Goal: Entertainment & Leisure: Consume media (video, audio)

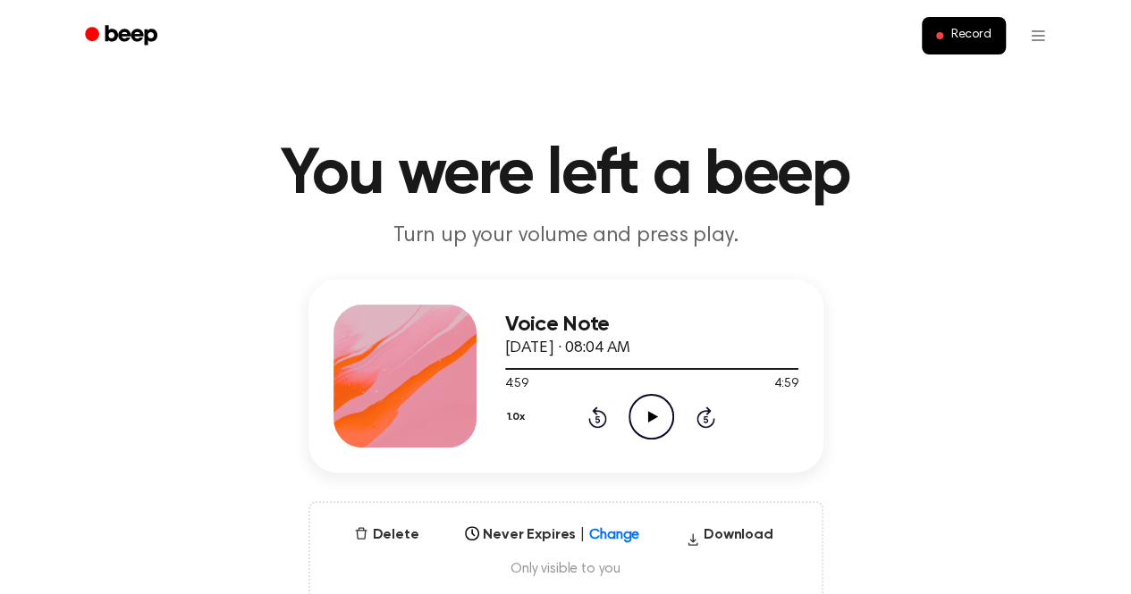
click at [658, 423] on icon "Play Audio" at bounding box center [651, 417] width 46 height 46
click at [507, 371] on span at bounding box center [502, 369] width 14 height 14
click at [642, 417] on icon "Pause Audio" at bounding box center [651, 417] width 46 height 46
drag, startPoint x: 509, startPoint y: 365, endPoint x: 549, endPoint y: 371, distance: 40.7
click at [549, 371] on div at bounding box center [651, 368] width 293 height 14
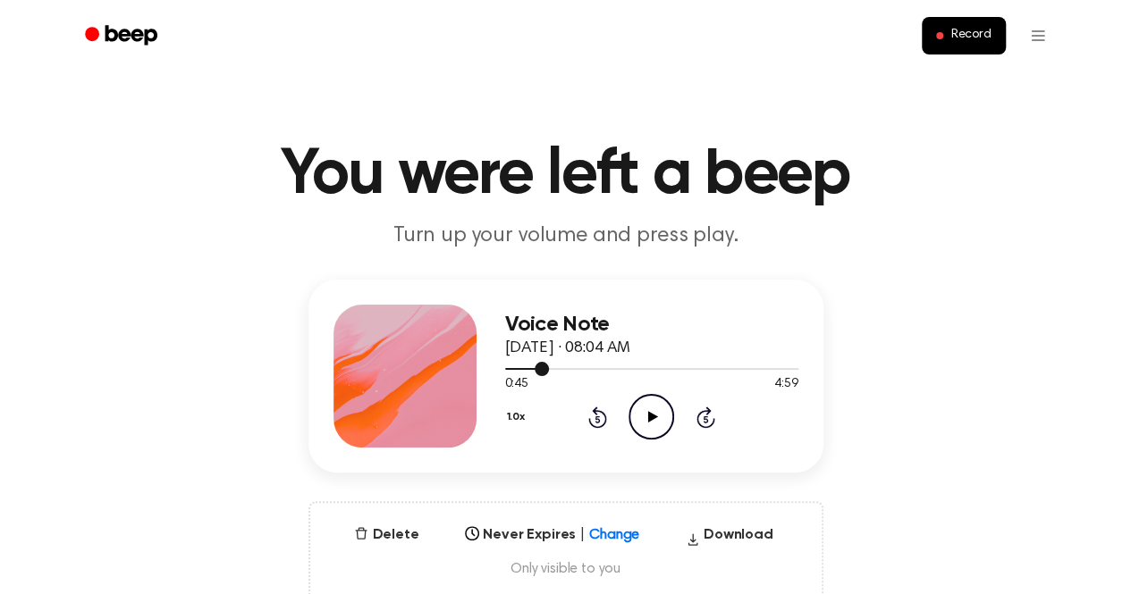
click at [628, 364] on div at bounding box center [651, 368] width 293 height 14
click at [661, 369] on div at bounding box center [651, 369] width 293 height 2
click at [646, 442] on div "Voice Note September 26, 2025 · 08:04 AM 2:39 4:59 Your browser does not suppor…" at bounding box center [651, 376] width 293 height 143
click at [654, 407] on icon "Play Audio" at bounding box center [651, 417] width 46 height 46
click at [679, 368] on div at bounding box center [651, 369] width 293 height 2
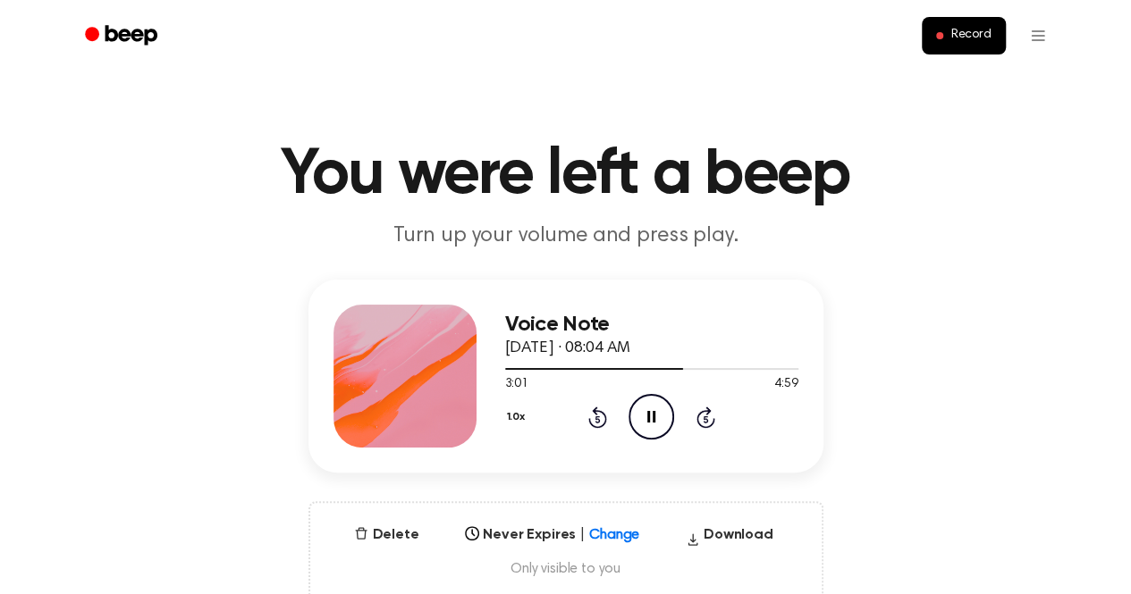
click at [600, 419] on icon "Rewind 5 seconds" at bounding box center [597, 417] width 20 height 23
click at [702, 367] on div at bounding box center [651, 368] width 293 height 14
click at [686, 368] on div at bounding box center [604, 369] width 199 height 2
click at [668, 366] on div at bounding box center [651, 368] width 293 height 14
click at [655, 369] on span at bounding box center [662, 369] width 14 height 14
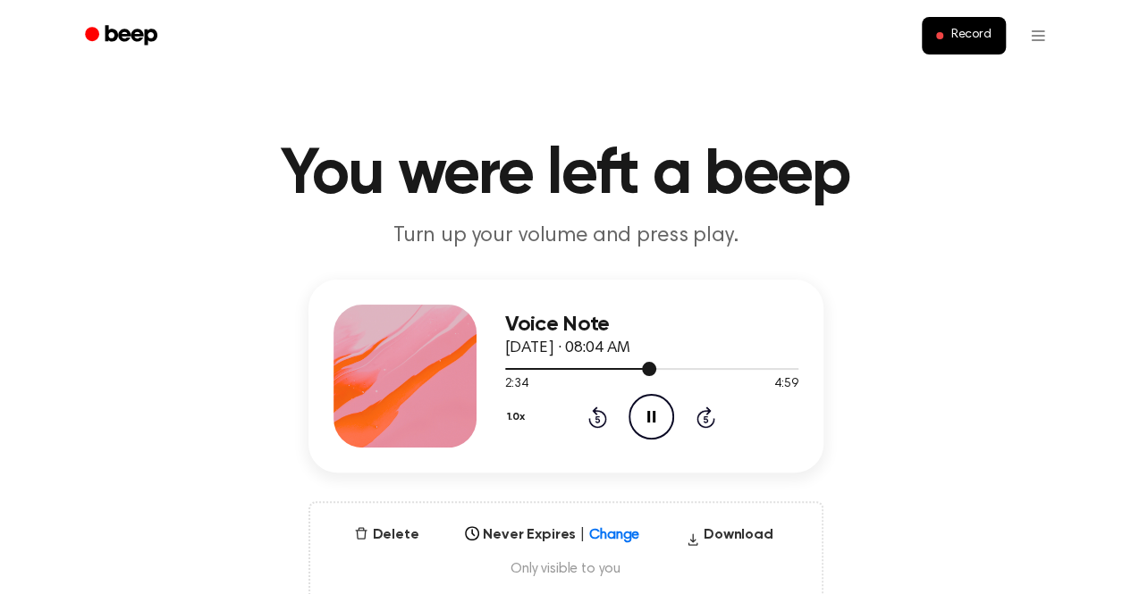
click at [636, 369] on div at bounding box center [580, 369] width 151 height 2
click at [644, 367] on div at bounding box center [651, 368] width 293 height 14
click at [638, 367] on span at bounding box center [640, 369] width 14 height 14
click at [663, 367] on div at bounding box center [651, 368] width 293 height 14
click at [695, 368] on div at bounding box center [651, 369] width 293 height 2
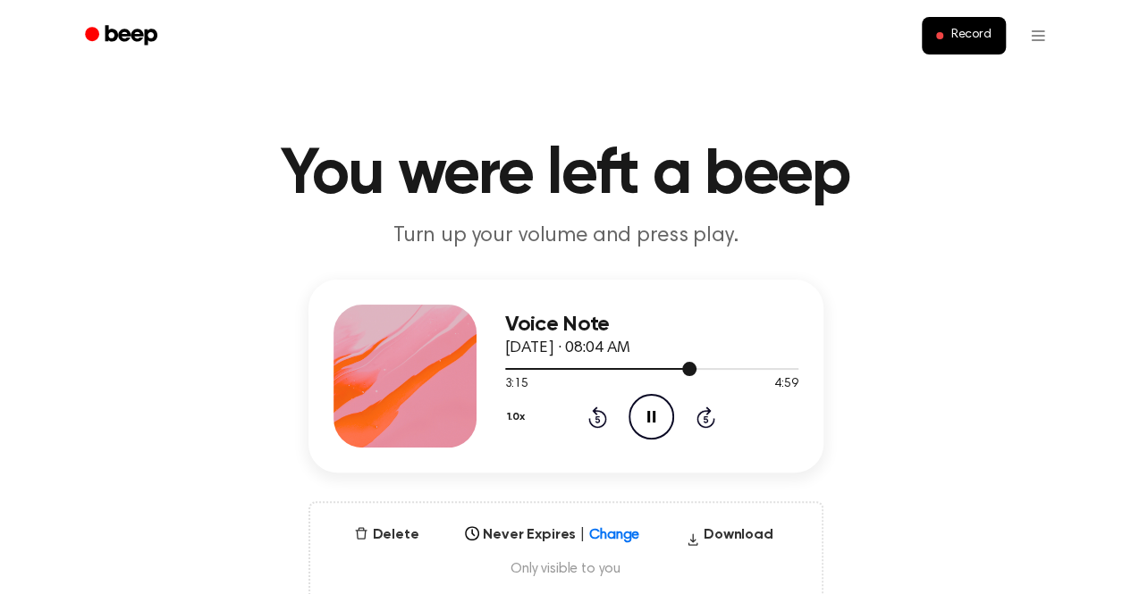
click at [676, 368] on div at bounding box center [601, 369] width 192 height 2
drag, startPoint x: 676, startPoint y: 367, endPoint x: 648, endPoint y: 421, distance: 60.4
click at [648, 421] on div "Voice Note September 26, 2025 · 08:04 AM 2:55 4:59 Your browser does not suppor…" at bounding box center [651, 376] width 293 height 143
click at [698, 366] on div at bounding box center [651, 368] width 293 height 14
click at [706, 368] on div at bounding box center [651, 369] width 293 height 2
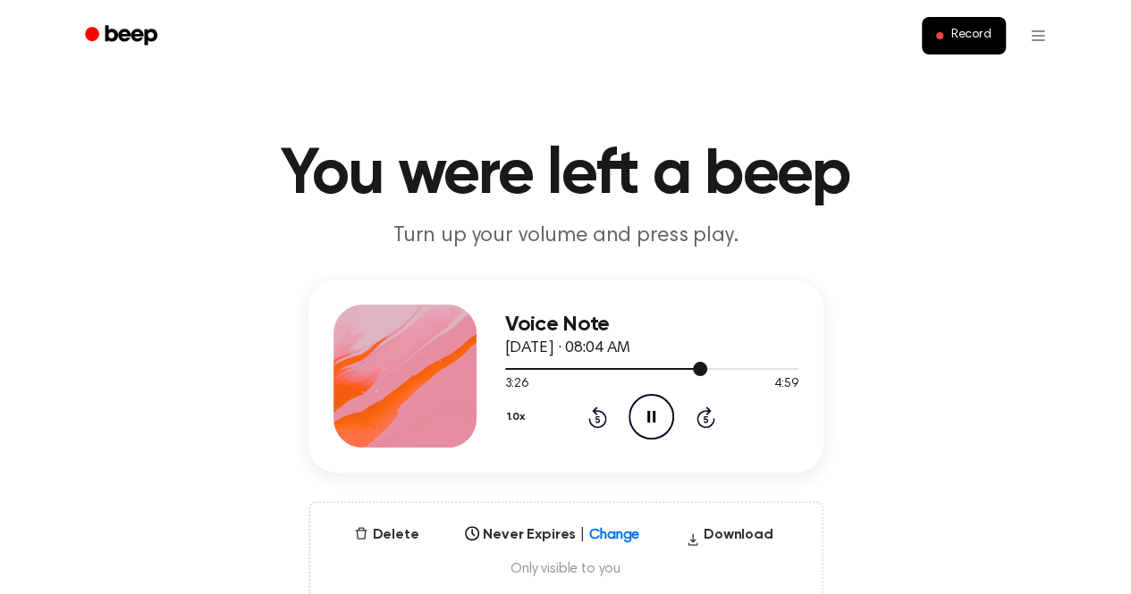
click at [712, 368] on div at bounding box center [651, 369] width 293 height 2
click at [715, 368] on div at bounding box center [651, 369] width 293 height 2
click at [726, 363] on div at bounding box center [651, 368] width 293 height 14
click at [731, 367] on div at bounding box center [651, 368] width 293 height 14
drag, startPoint x: 731, startPoint y: 369, endPoint x: 710, endPoint y: 366, distance: 21.8
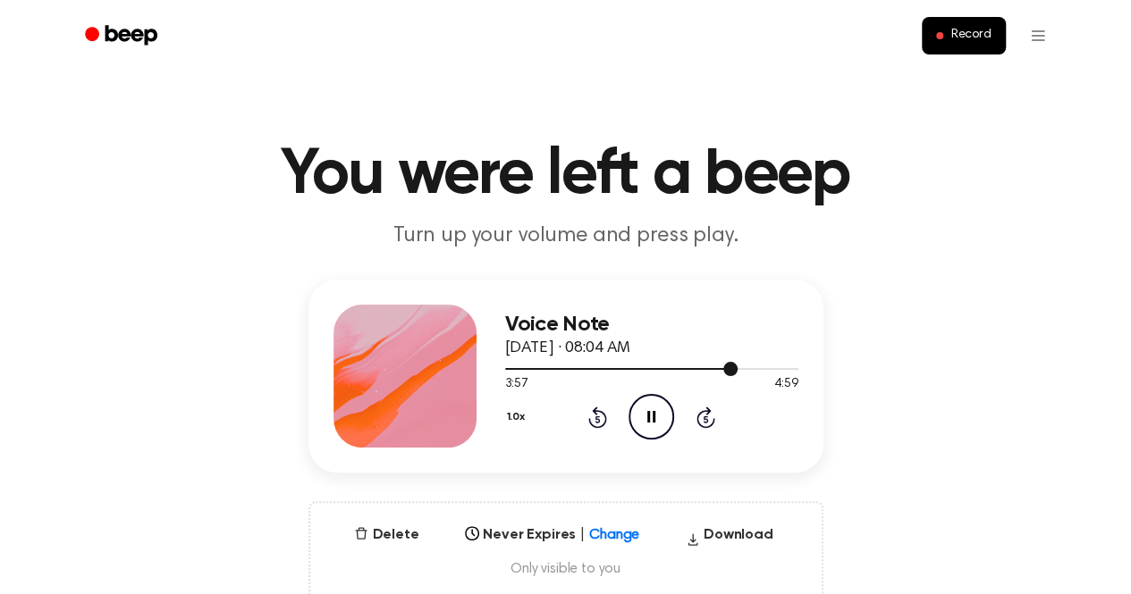
click at [710, 366] on div at bounding box center [651, 368] width 293 height 14
click at [685, 363] on div at bounding box center [651, 368] width 293 height 14
click at [663, 366] on div at bounding box center [651, 368] width 293 height 14
click at [688, 369] on div at bounding box center [651, 369] width 293 height 2
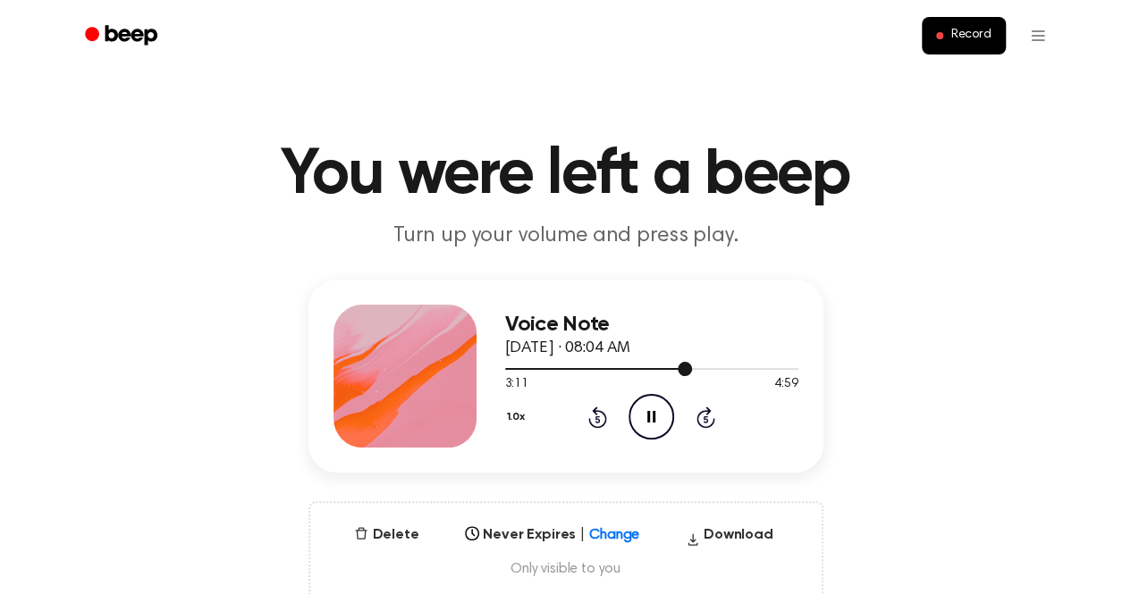
click at [687, 367] on span at bounding box center [685, 369] width 14 height 14
drag, startPoint x: 681, startPoint y: 367, endPoint x: 706, endPoint y: 367, distance: 25.0
click at [706, 367] on div at bounding box center [651, 368] width 293 height 14
click at [706, 368] on div at bounding box center [651, 369] width 293 height 2
click at [594, 415] on icon "Rewind 5 seconds" at bounding box center [597, 417] width 20 height 23
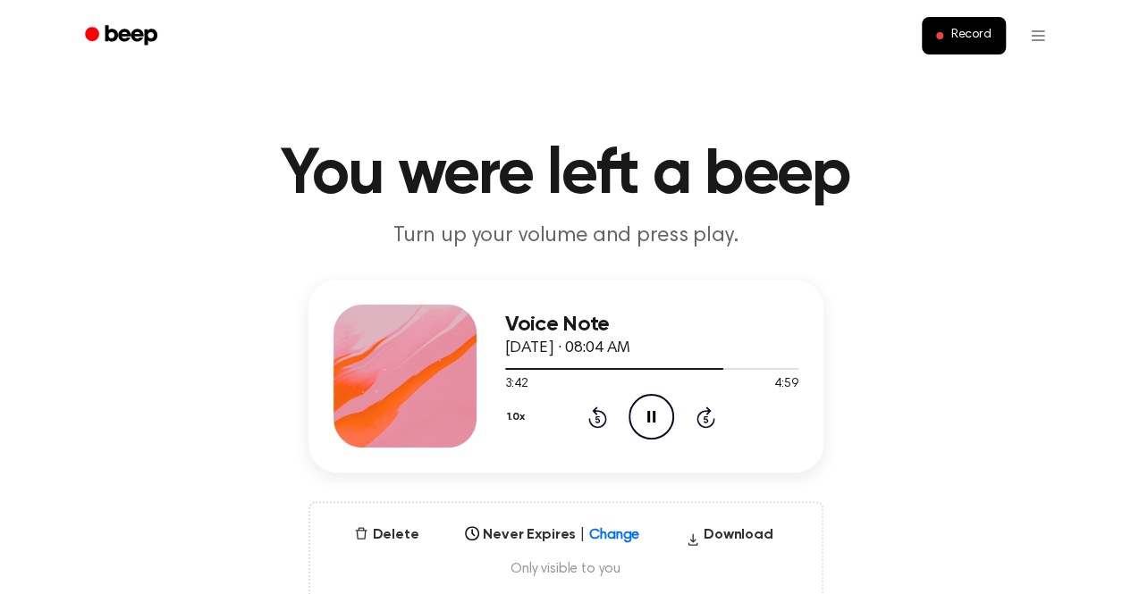
click at [594, 415] on icon "Rewind 5 seconds" at bounding box center [597, 417] width 20 height 23
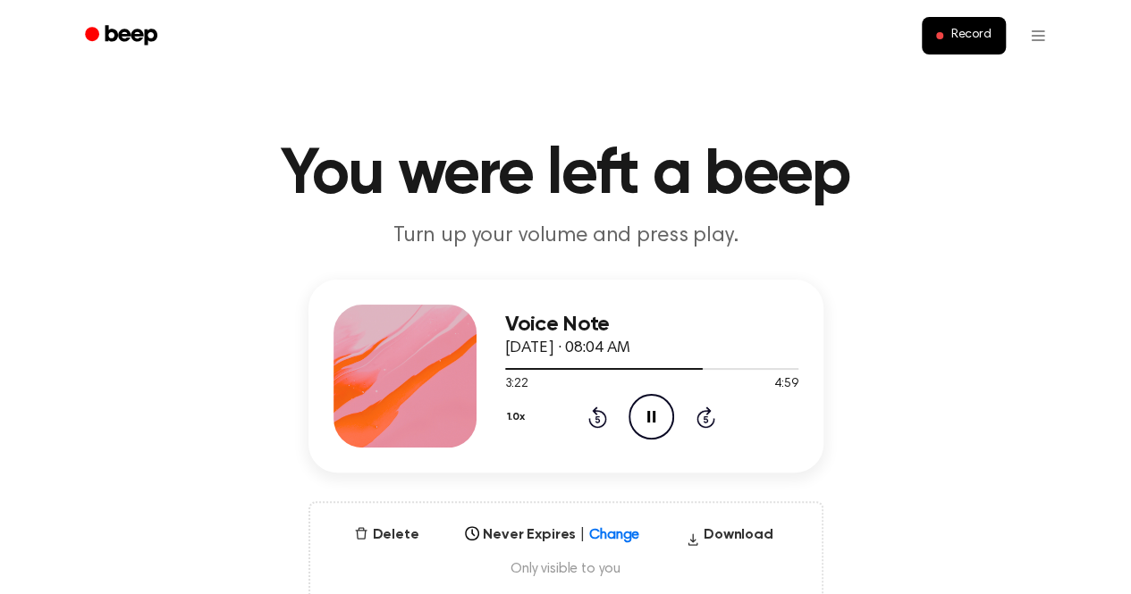
click at [594, 415] on icon "Rewind 5 seconds" at bounding box center [597, 417] width 20 height 23
click at [643, 434] on icon "Pause Audio" at bounding box center [651, 417] width 46 height 46
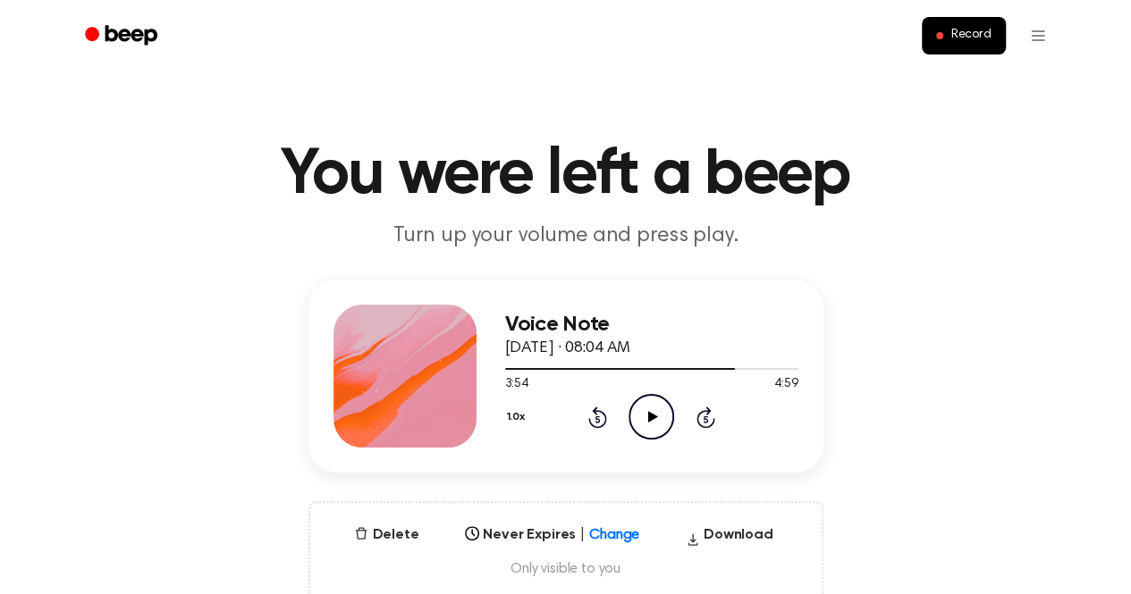
click at [647, 423] on icon "Play Audio" at bounding box center [651, 417] width 46 height 46
click at [655, 407] on icon "Play Audio" at bounding box center [651, 417] width 46 height 46
click at [655, 407] on icon "Pause Audio" at bounding box center [651, 417] width 46 height 46
click at [594, 421] on icon "Rewind 5 seconds" at bounding box center [597, 417] width 20 height 23
click at [596, 421] on icon "Rewind 5 seconds" at bounding box center [597, 417] width 20 height 23
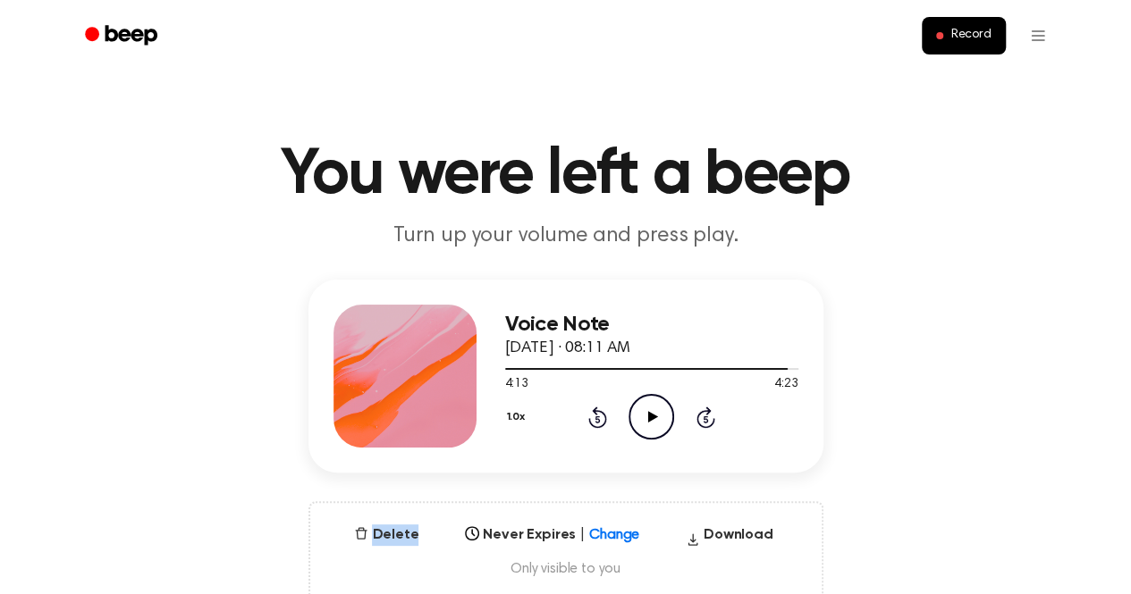
click at [596, 421] on icon "Rewind 5 seconds" at bounding box center [597, 417] width 20 height 23
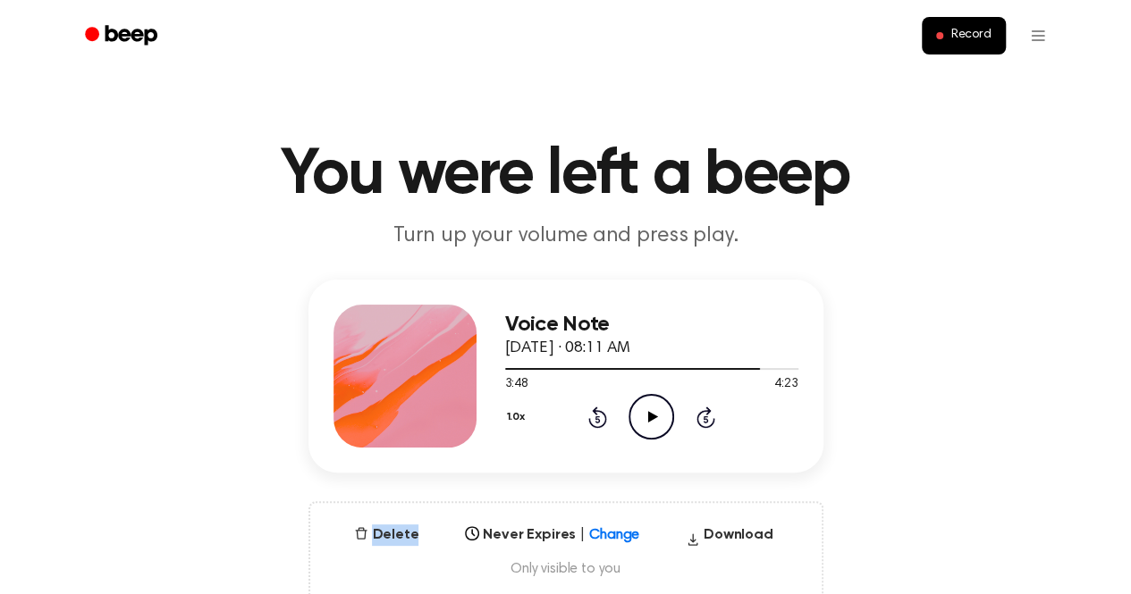
click at [596, 421] on icon "Rewind 5 seconds" at bounding box center [597, 417] width 20 height 23
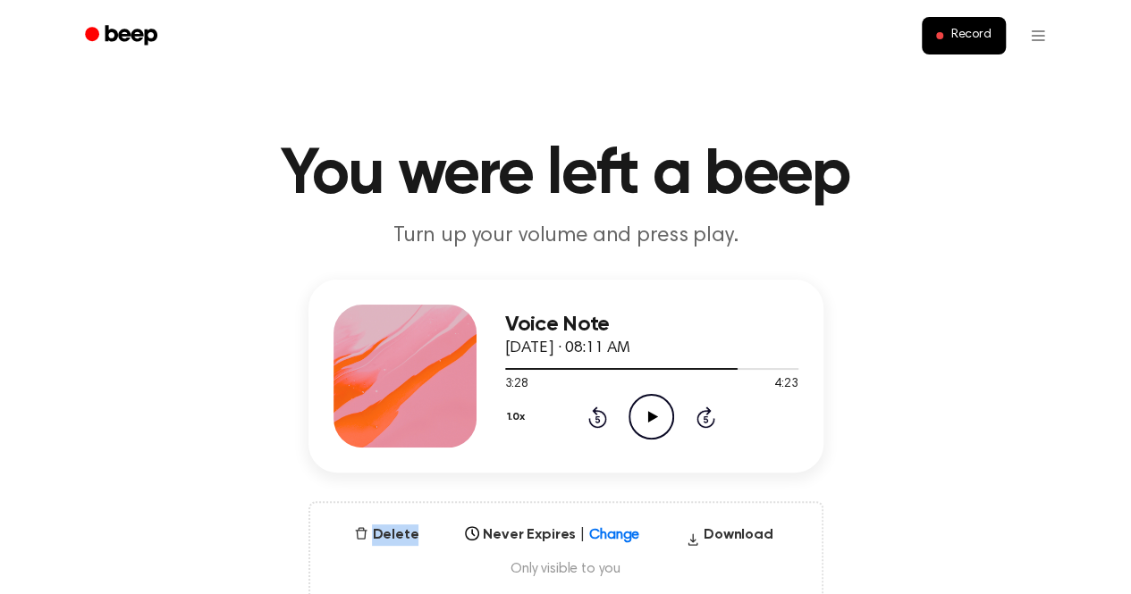
click at [596, 421] on icon "Rewind 5 seconds" at bounding box center [597, 417] width 20 height 23
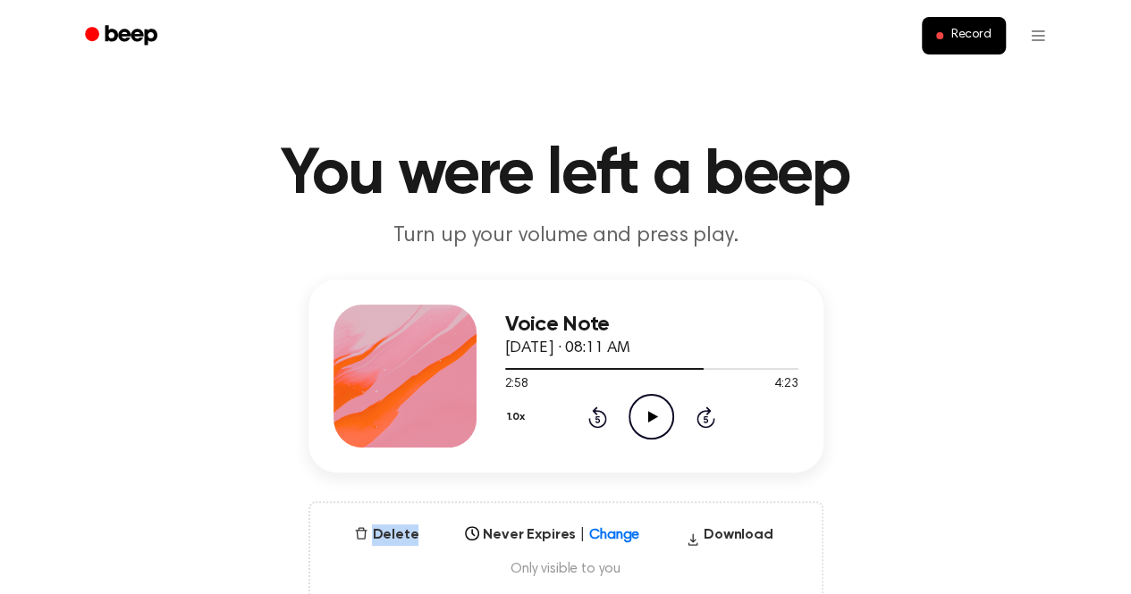
click at [596, 421] on icon "Rewind 5 seconds" at bounding box center [597, 417] width 20 height 23
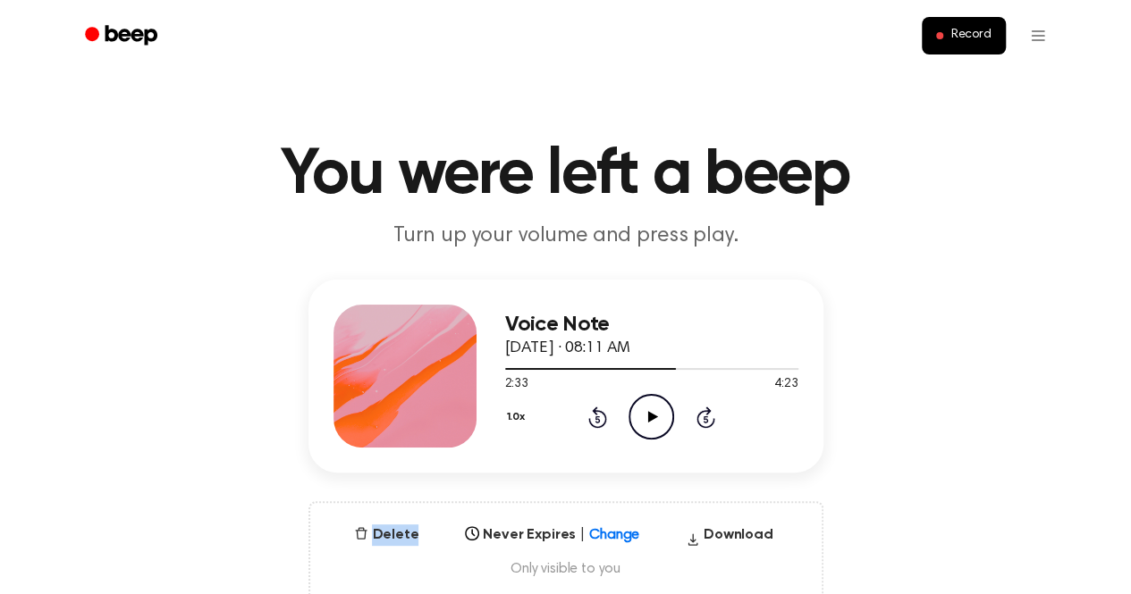
click at [596, 421] on icon "Rewind 5 seconds" at bounding box center [597, 417] width 20 height 23
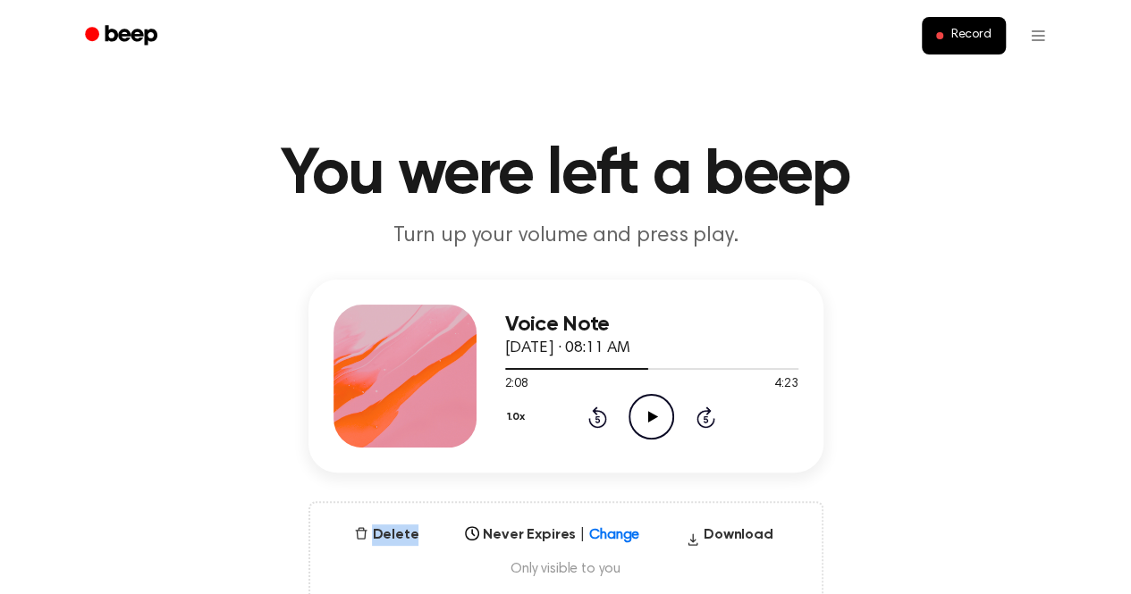
click at [596, 421] on icon "Rewind 5 seconds" at bounding box center [597, 417] width 20 height 23
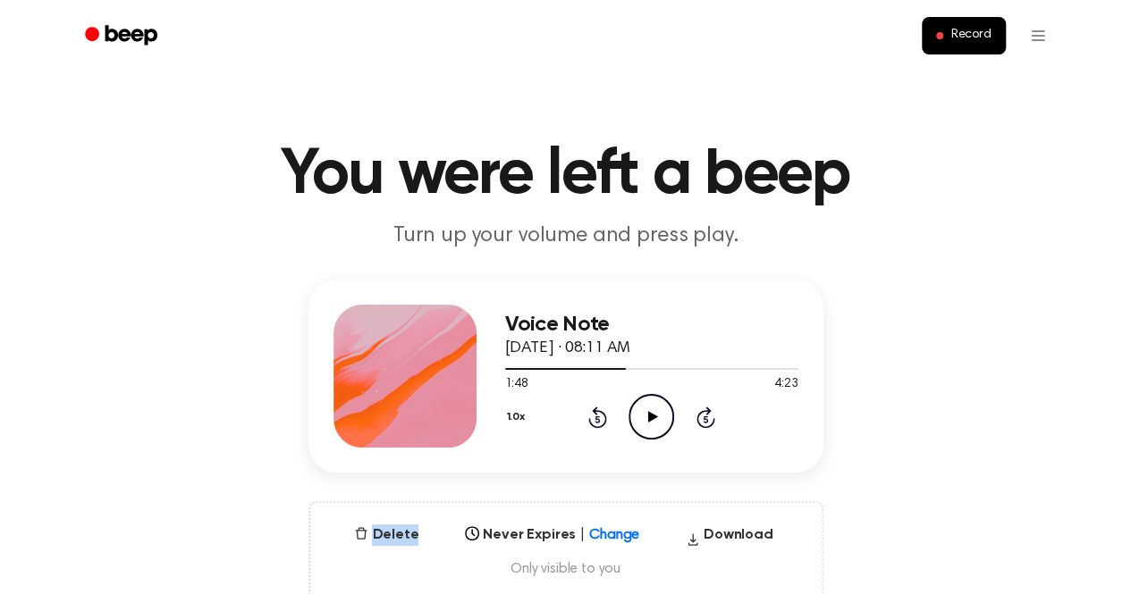
click at [596, 421] on icon "Rewind 5 seconds" at bounding box center [597, 417] width 20 height 23
drag, startPoint x: 596, startPoint y: 421, endPoint x: 615, endPoint y: 399, distance: 29.2
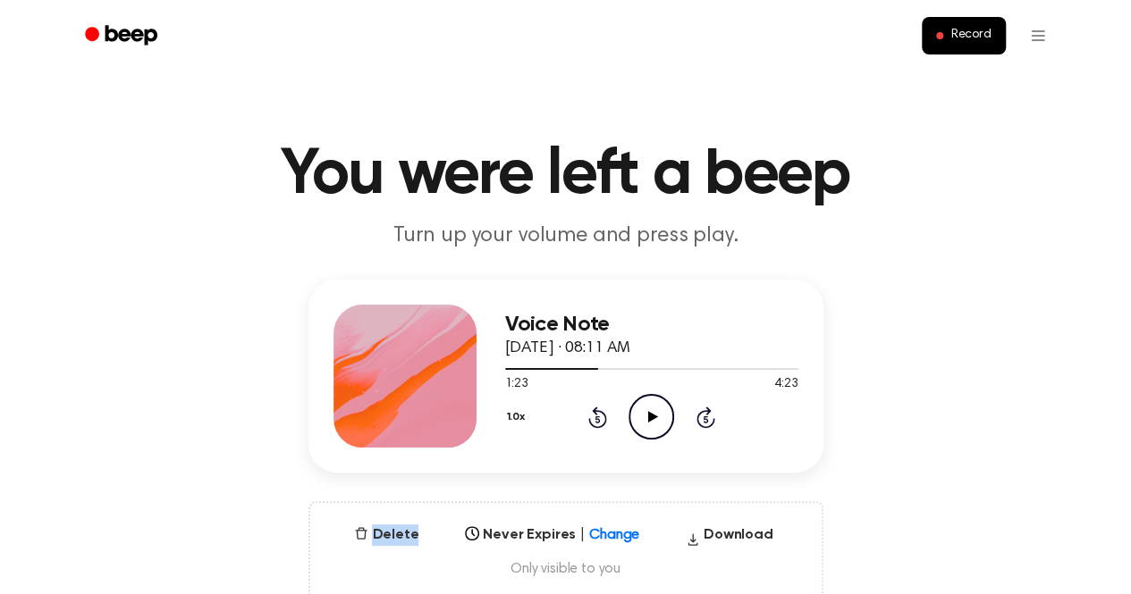
click at [615, 399] on div "1.0x Rewind 5 seconds Play Audio Skip 5 seconds" at bounding box center [651, 417] width 293 height 46
click at [596, 414] on icon at bounding box center [597, 417] width 19 height 21
click at [600, 417] on icon "Rewind 5 seconds" at bounding box center [597, 417] width 20 height 23
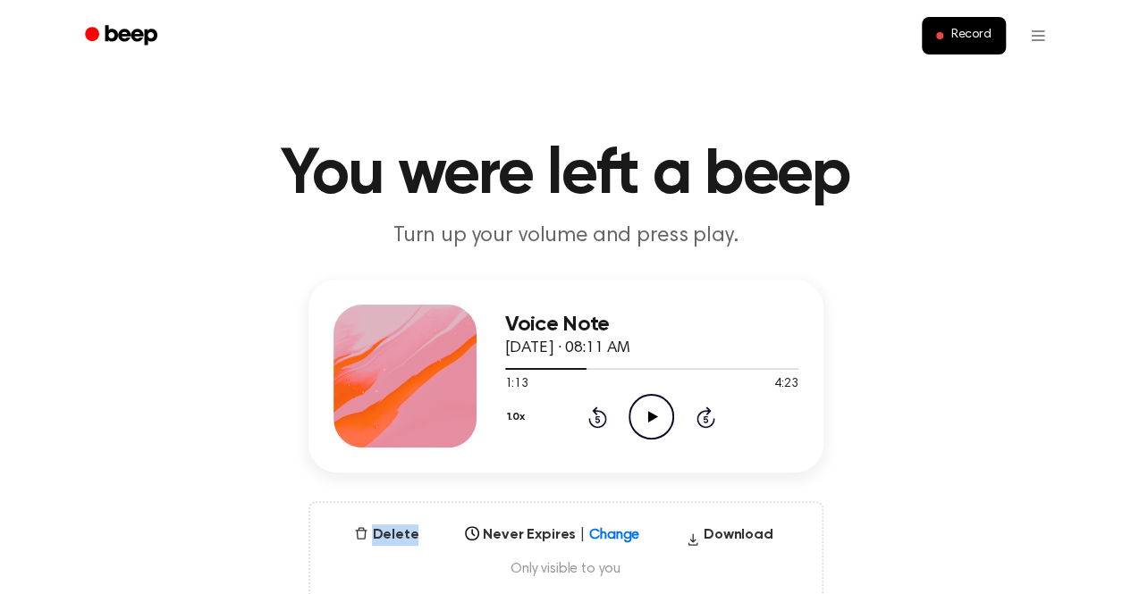
click at [600, 417] on icon "Rewind 5 seconds" at bounding box center [597, 417] width 20 height 23
click at [597, 417] on icon "Rewind 5 seconds" at bounding box center [597, 417] width 20 height 23
click at [597, 417] on icon at bounding box center [597, 419] width 4 height 7
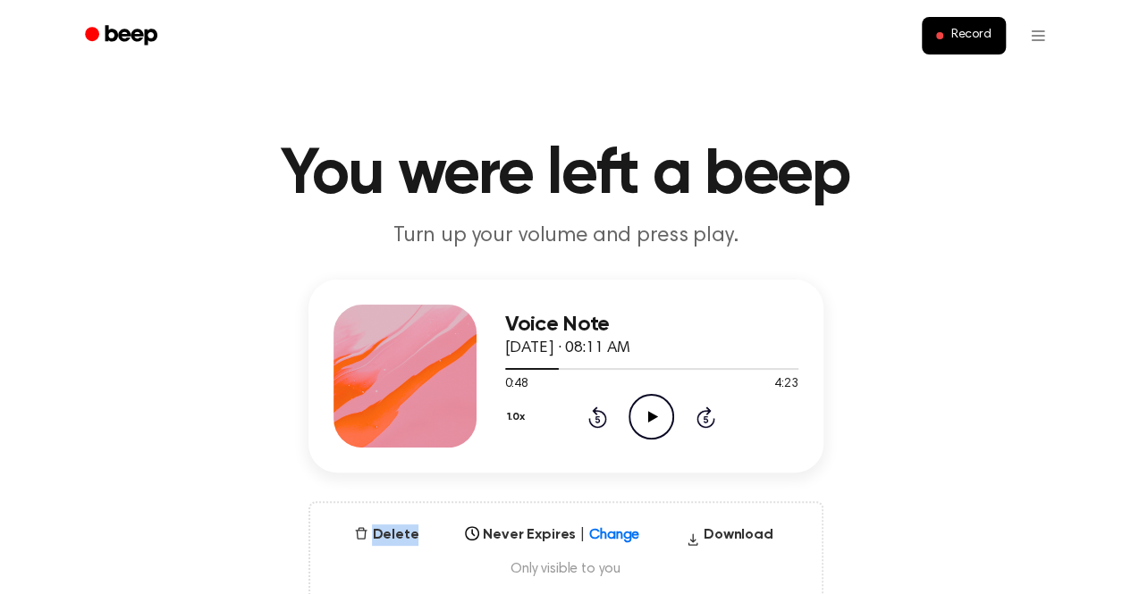
click at [597, 417] on icon at bounding box center [597, 419] width 4 height 7
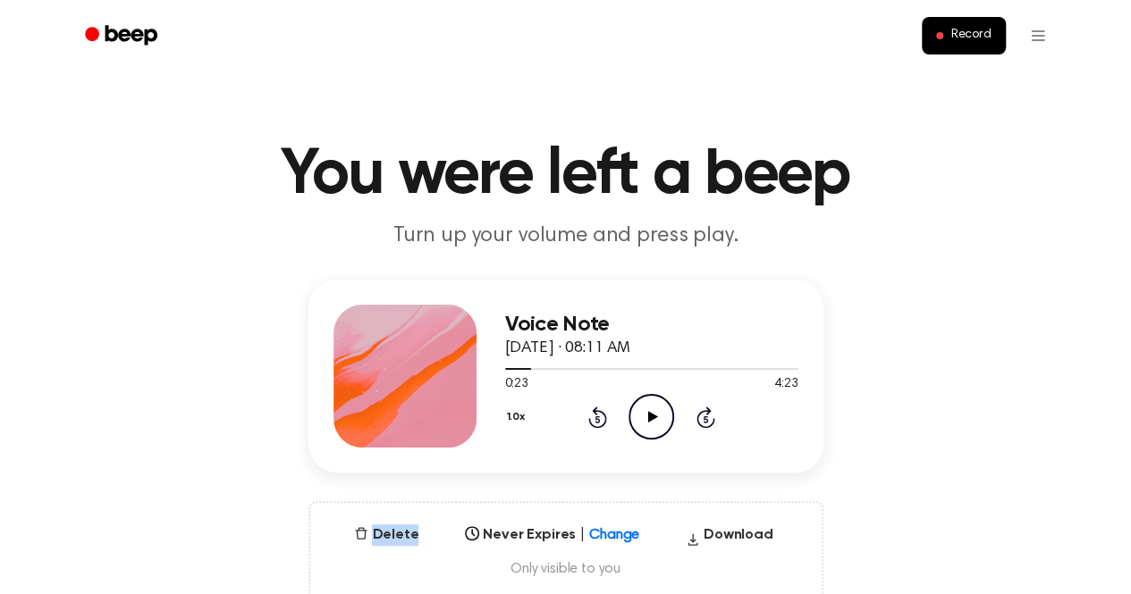
click at [597, 417] on icon at bounding box center [597, 419] width 4 height 7
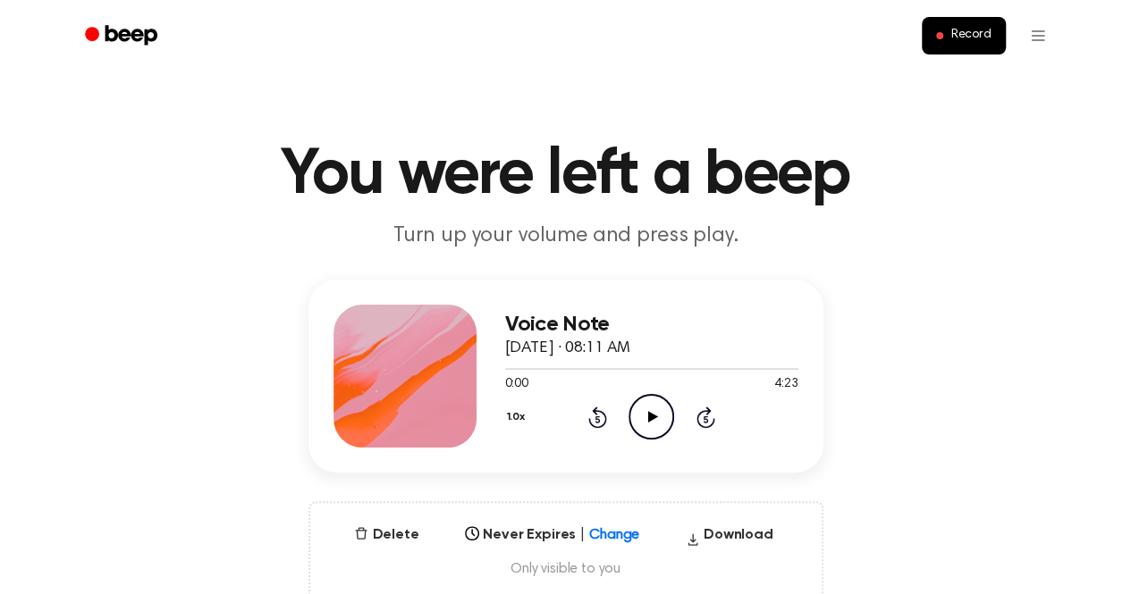
drag, startPoint x: 597, startPoint y: 417, endPoint x: 655, endPoint y: 425, distance: 58.7
click at [655, 425] on div "1.0x Rewind 5 seconds Play Audio Skip 5 seconds" at bounding box center [651, 417] width 293 height 46
click at [655, 425] on icon "Play Audio" at bounding box center [651, 417] width 46 height 46
click at [660, 419] on icon "Pause Audio" at bounding box center [651, 417] width 46 height 46
click at [648, 410] on icon "Play Audio" at bounding box center [651, 417] width 46 height 46
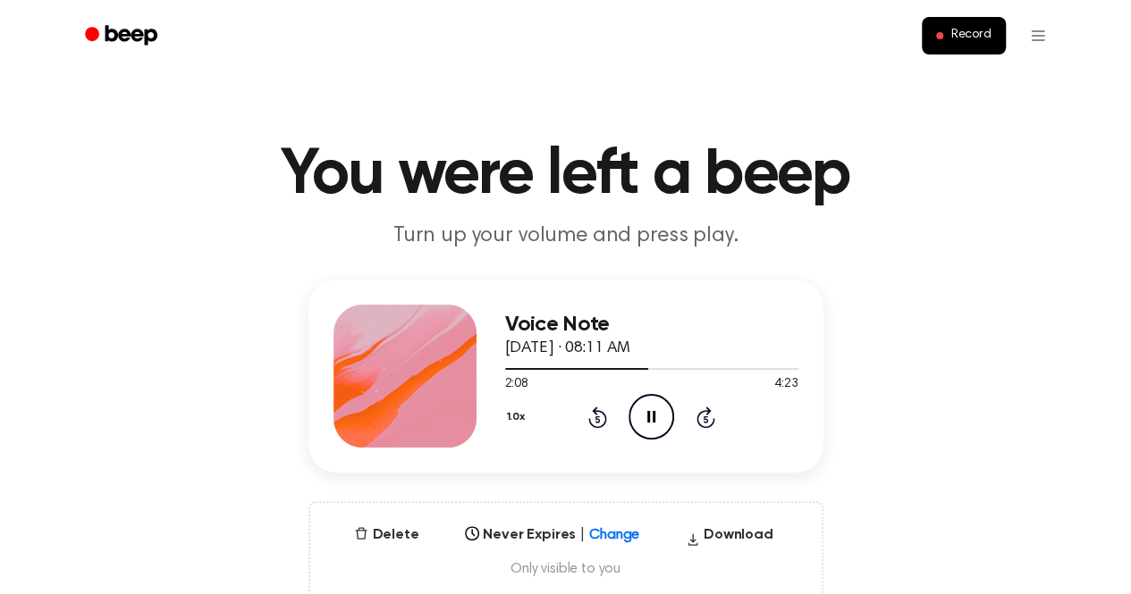
click at [637, 417] on icon "Pause Audio" at bounding box center [651, 417] width 46 height 46
click at [651, 414] on icon at bounding box center [653, 417] width 10 height 12
click at [647, 410] on icon "Pause Audio" at bounding box center [651, 417] width 46 height 46
click at [648, 414] on icon at bounding box center [653, 417] width 10 height 12
